Goal: Task Accomplishment & Management: Complete application form

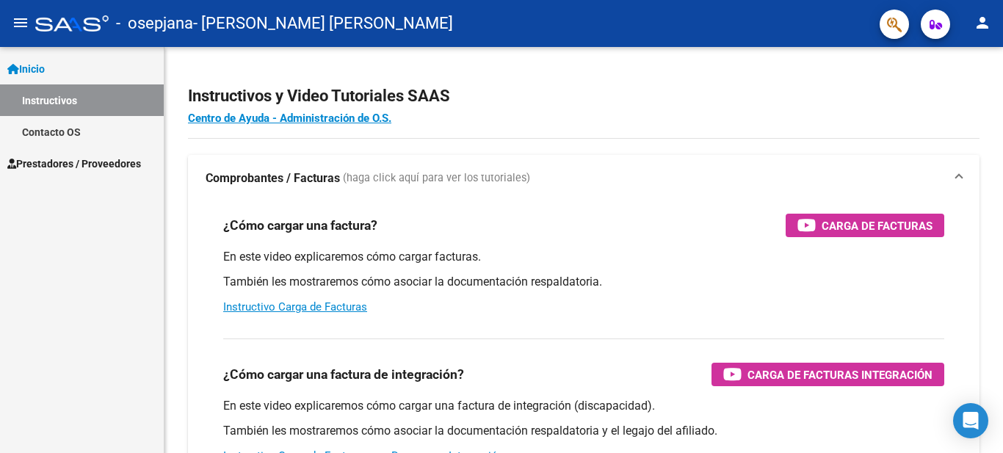
click at [40, 65] on span "Inicio" at bounding box center [25, 69] width 37 height 16
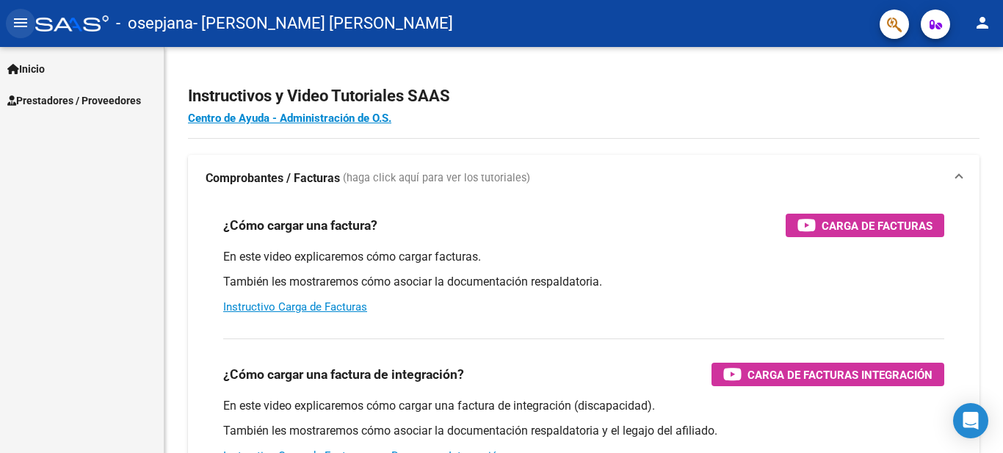
click at [24, 26] on mat-icon "menu" at bounding box center [21, 23] width 18 height 18
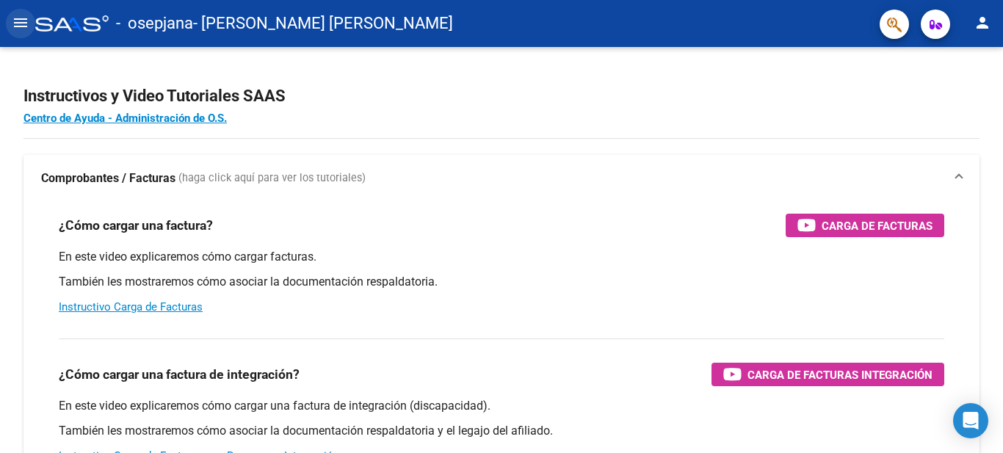
click at [19, 17] on mat-icon "menu" at bounding box center [21, 23] width 18 height 18
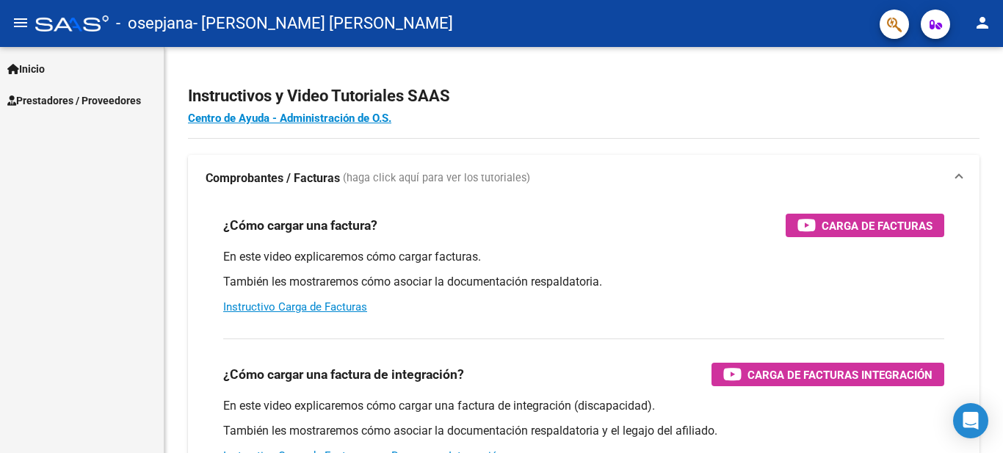
click at [37, 96] on span "Prestadores / Proveedores" at bounding box center [74, 100] width 134 height 16
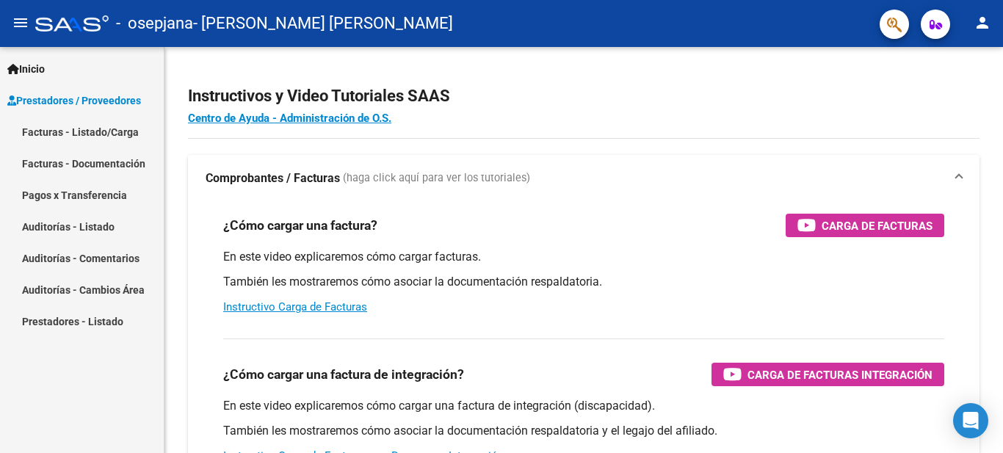
click at [48, 159] on link "Facturas - Documentación" at bounding box center [82, 164] width 164 height 32
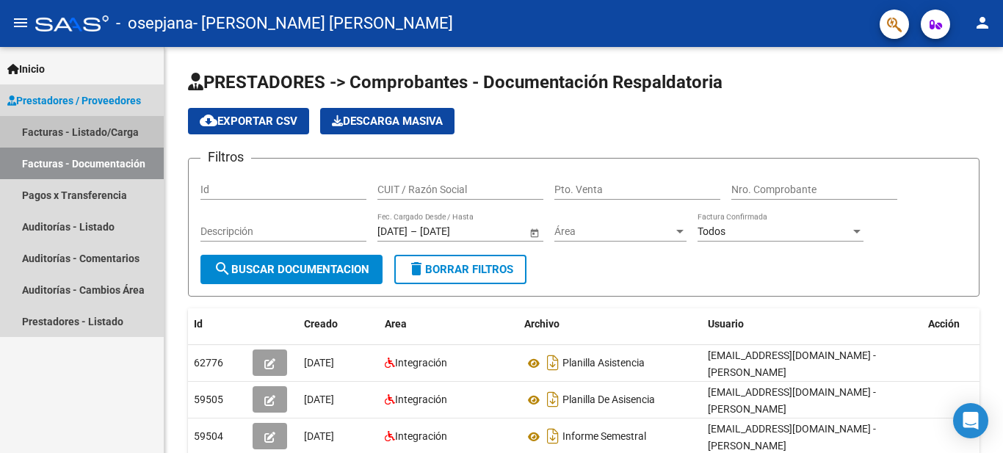
click at [92, 127] on link "Facturas - Listado/Carga" at bounding box center [82, 132] width 164 height 32
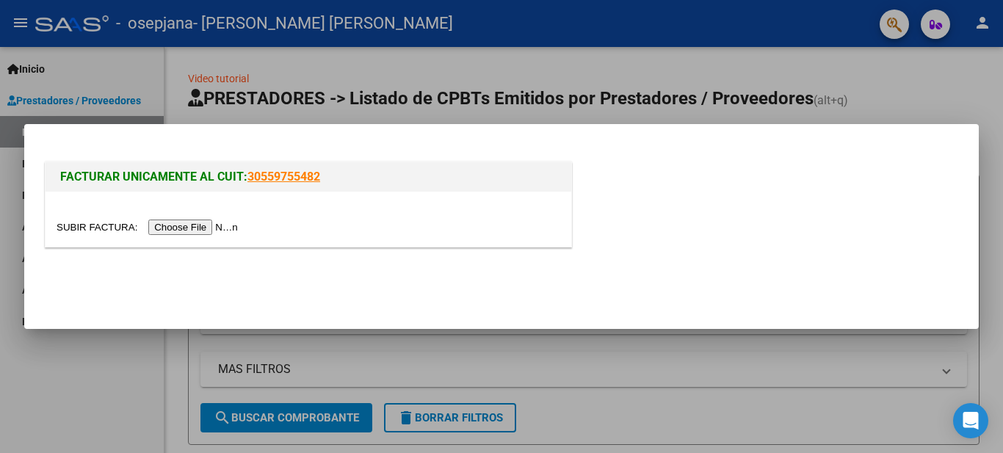
click at [240, 233] on input "file" at bounding box center [150, 226] width 186 height 15
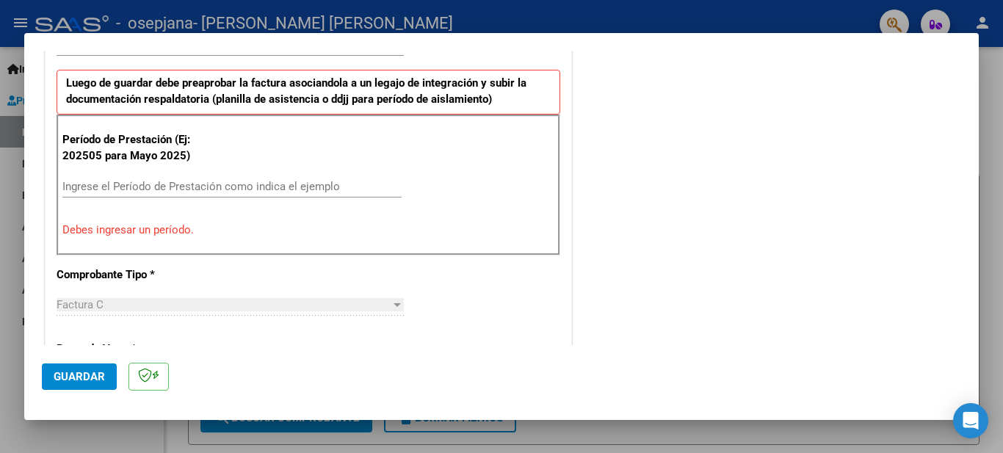
scroll to position [394, 0]
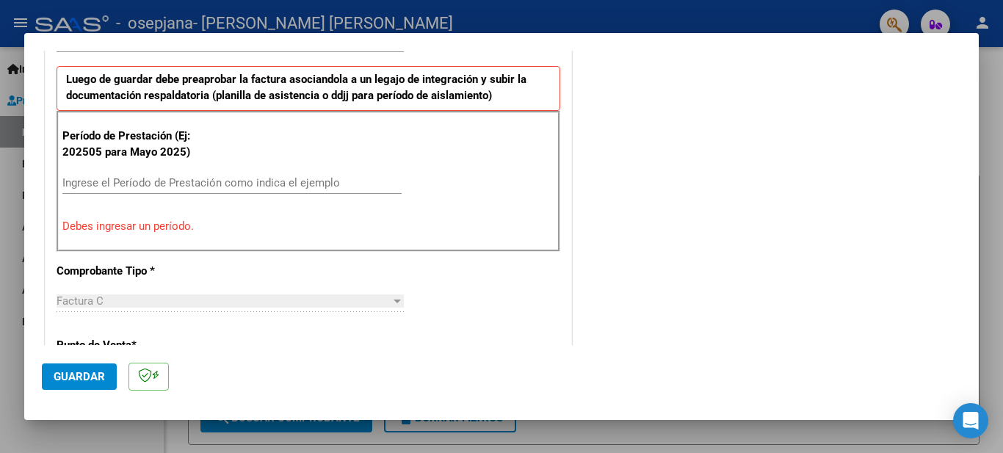
click at [300, 181] on input "Ingrese el Período de Prestación como indica el ejemplo" at bounding box center [231, 182] width 339 height 13
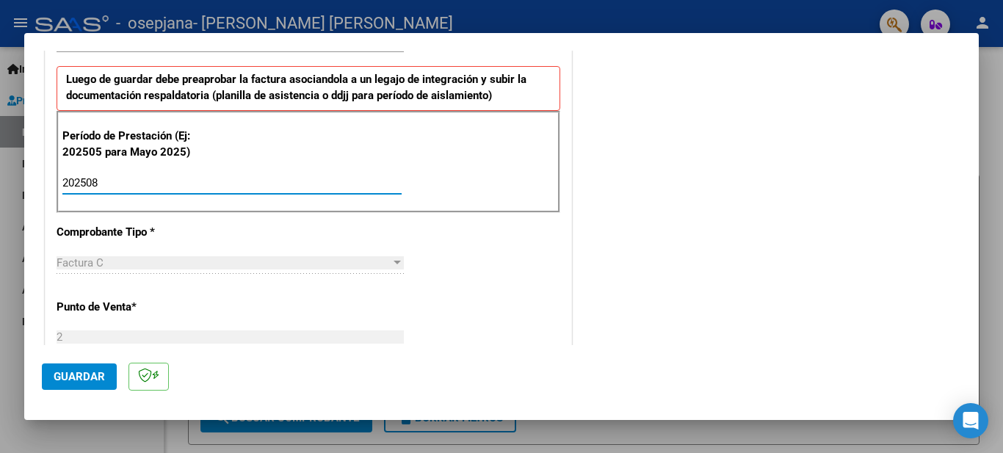
type input "202508"
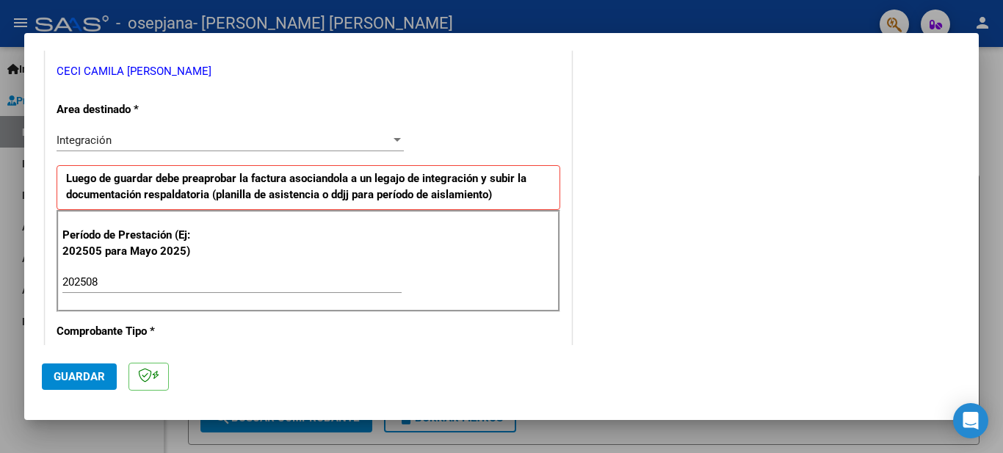
scroll to position [274, 0]
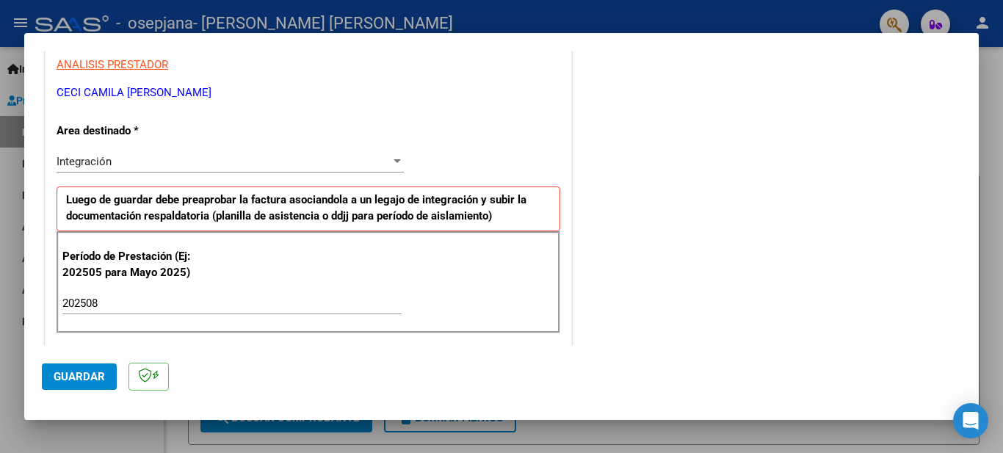
click at [398, 161] on div at bounding box center [397, 162] width 13 height 12
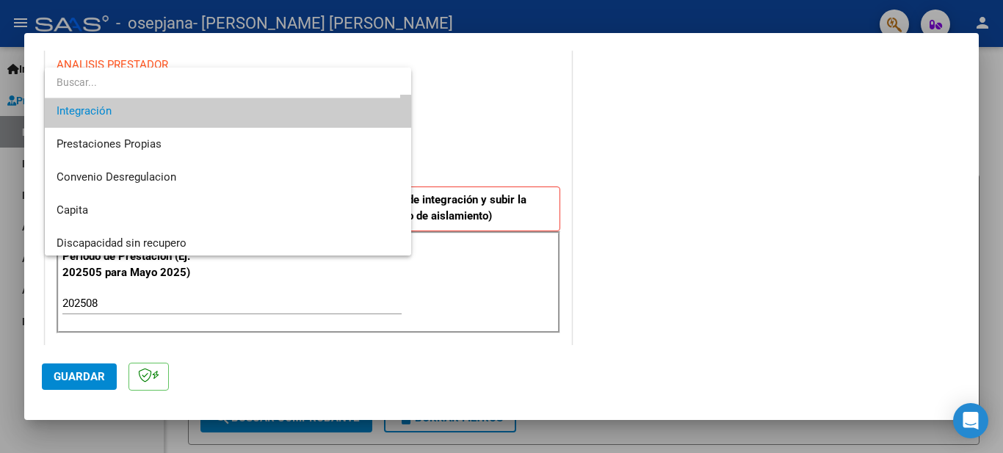
scroll to position [109, 0]
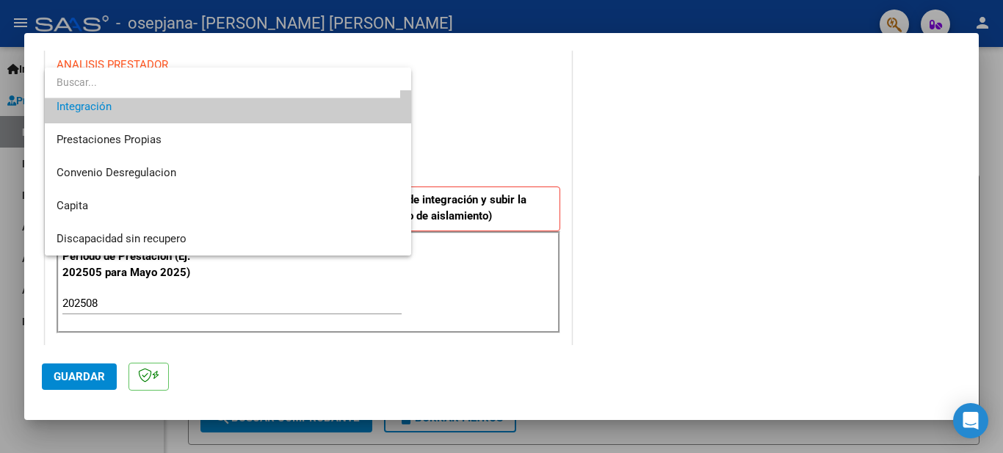
click at [497, 127] on div at bounding box center [501, 226] width 1003 height 453
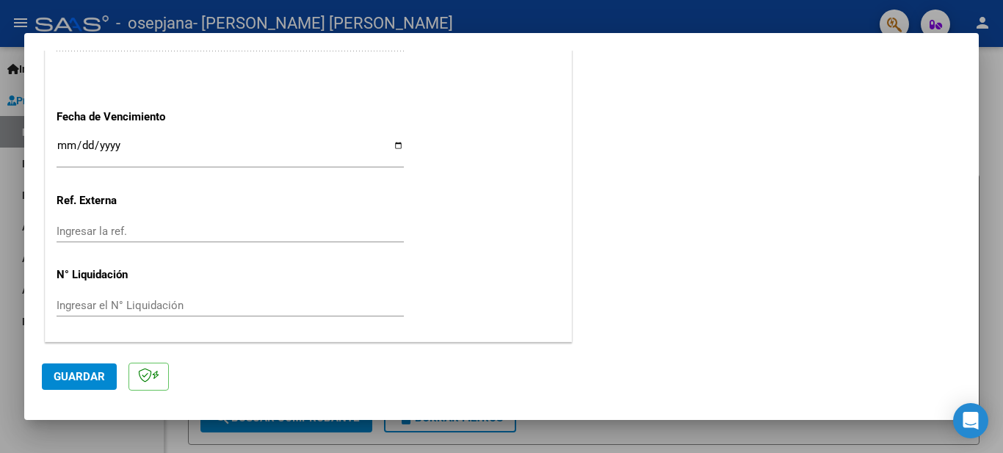
scroll to position [988, 0]
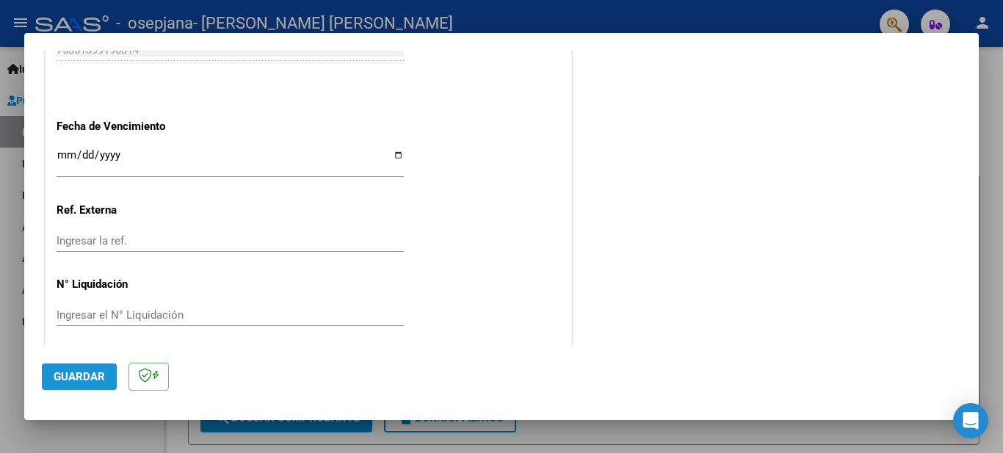
click at [76, 377] on span "Guardar" at bounding box center [79, 376] width 51 height 13
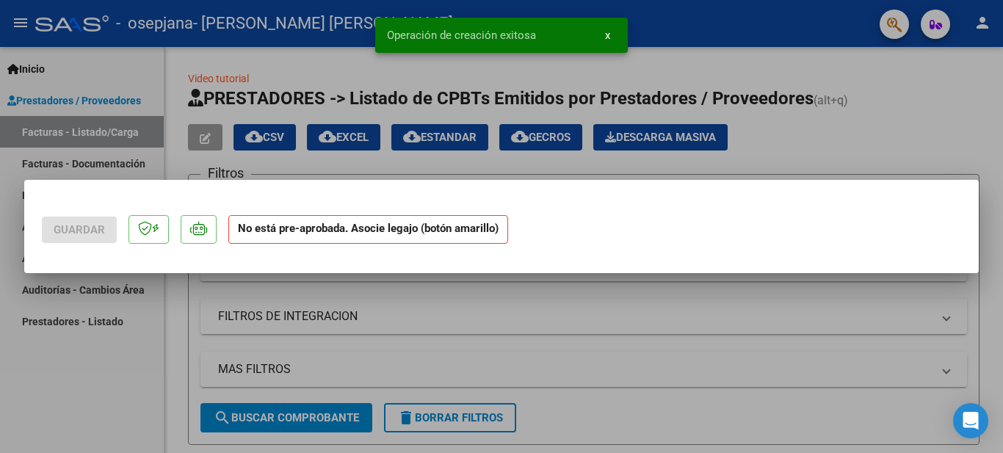
scroll to position [0, 0]
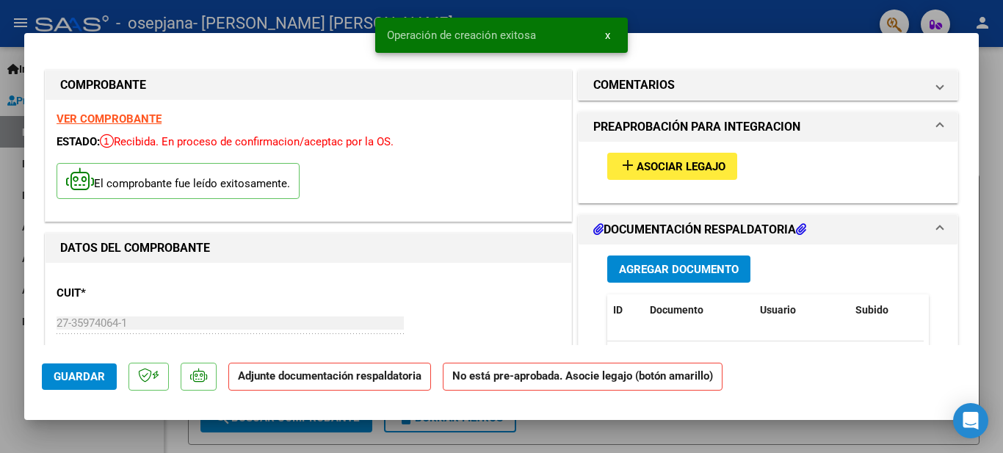
click at [659, 157] on button "add Asociar Legajo" at bounding box center [672, 166] width 130 height 27
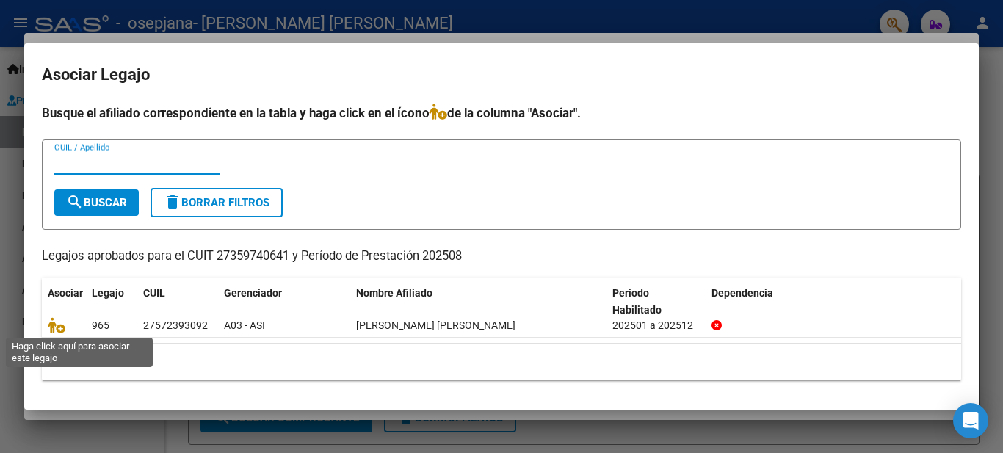
click at [55, 327] on icon at bounding box center [57, 325] width 18 height 16
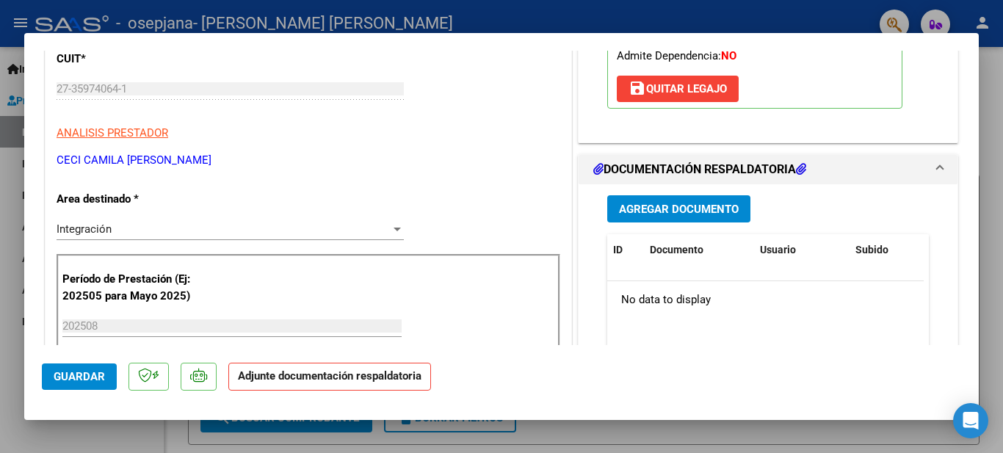
scroll to position [281, 0]
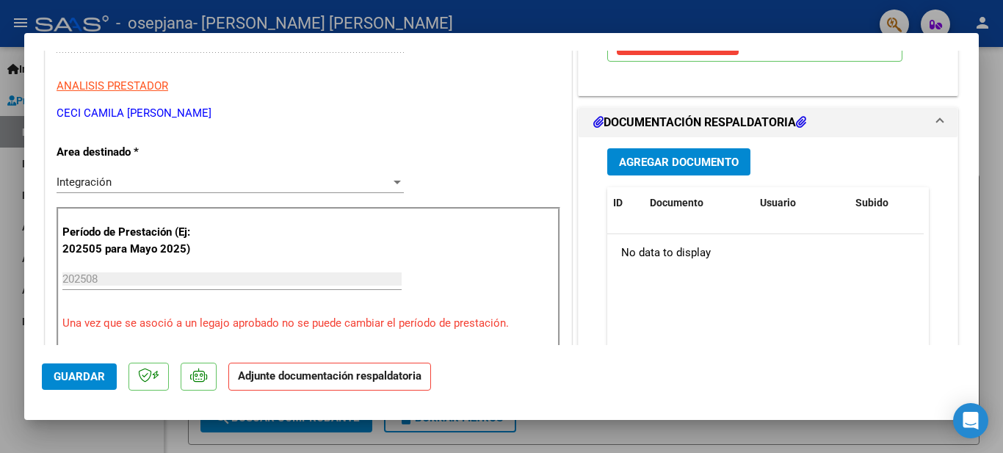
click at [731, 167] on span "Agregar Documento" at bounding box center [679, 162] width 120 height 13
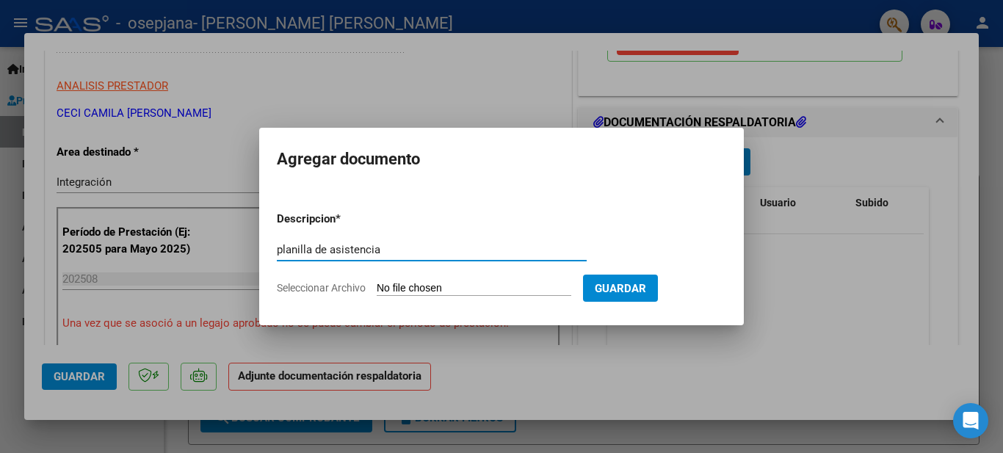
type input "planilla de asistencia"
click at [438, 289] on input "Seleccionar Archivo" at bounding box center [474, 289] width 195 height 14
type input "C:\fakepath\[PERSON_NAME] [PERSON_NAME].pdf"
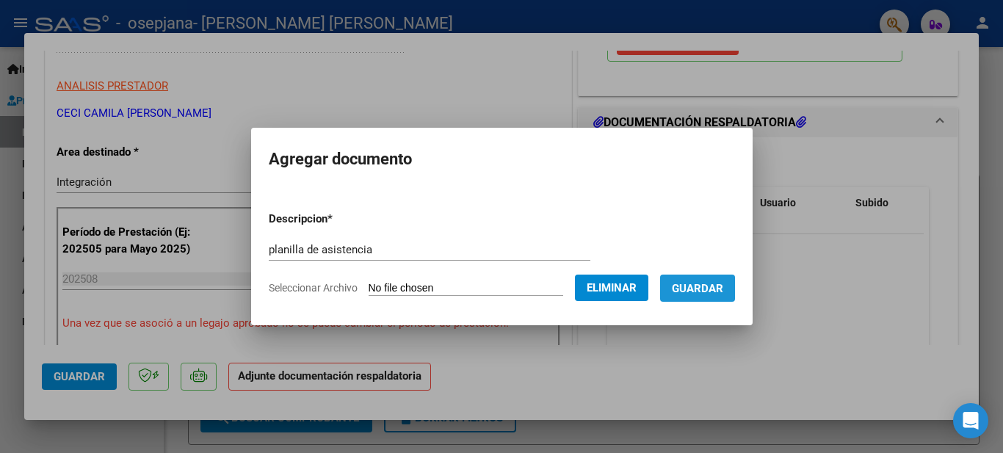
click at [710, 294] on span "Guardar" at bounding box center [697, 288] width 51 height 13
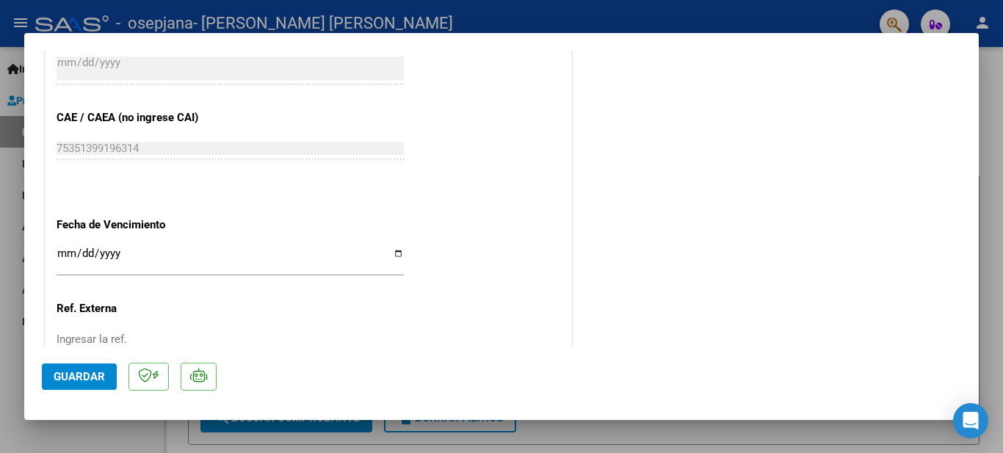
scroll to position [1020, 0]
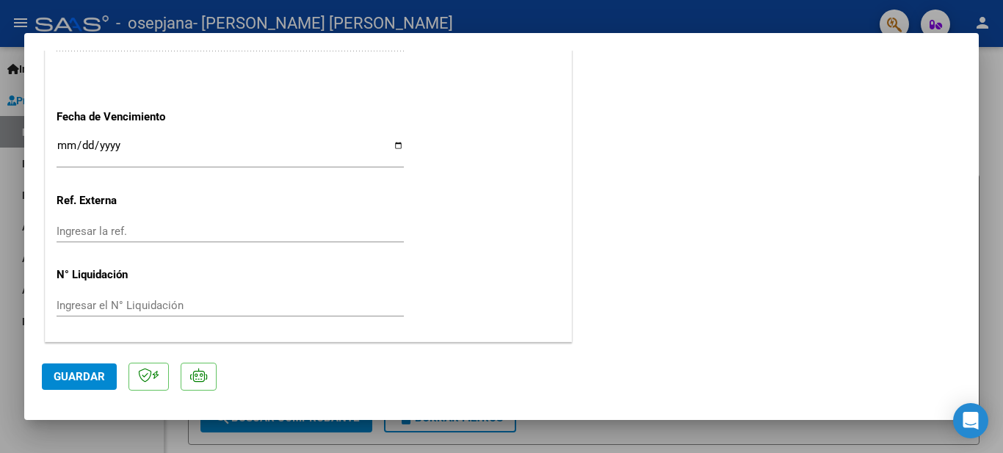
click at [65, 383] on span "Guardar" at bounding box center [79, 376] width 51 height 13
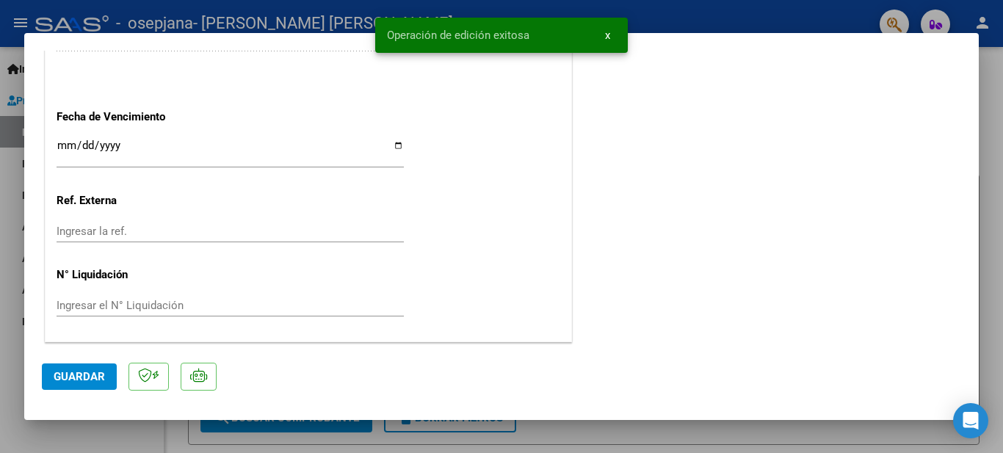
click at [92, 442] on div at bounding box center [501, 226] width 1003 height 453
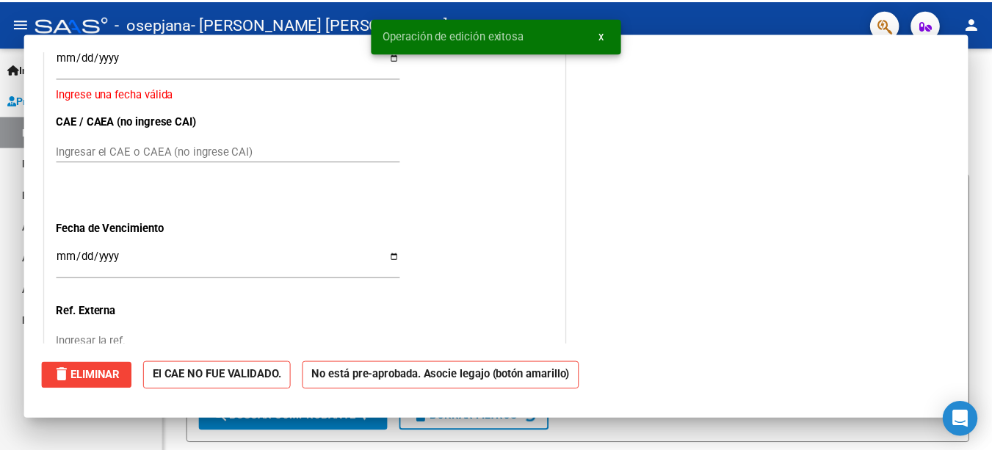
scroll to position [0, 0]
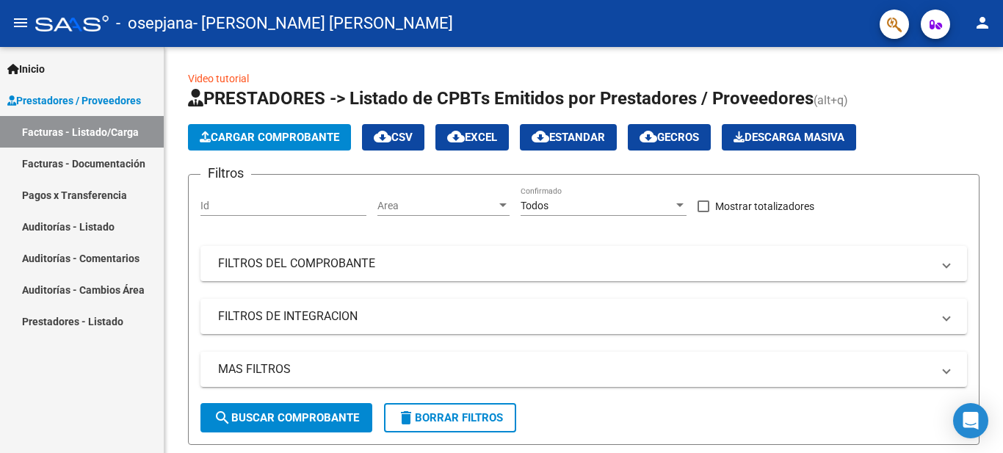
click at [988, 15] on mat-icon "person" at bounding box center [982, 23] width 18 height 18
click at [957, 99] on button "exit_to_app Salir" at bounding box center [952, 96] width 90 height 35
